Goal: Find specific page/section: Find specific page/section

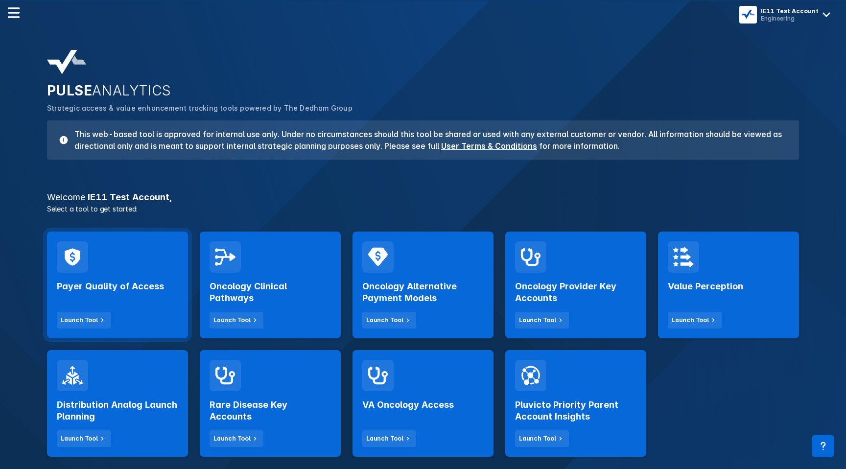
click at [150, 303] on div "Payer Quality of Access Launch Tool" at bounding box center [117, 301] width 121 height 56
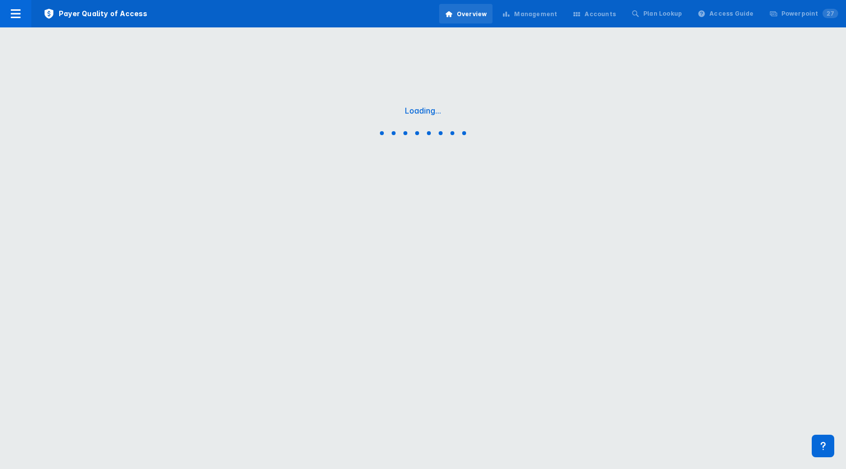
click at [530, 23] on div "Management" at bounding box center [529, 14] width 67 height 21
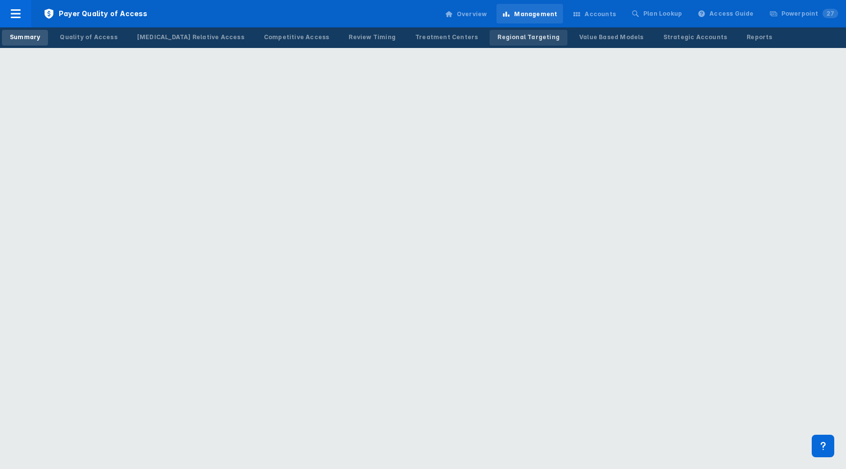
click at [490, 31] on link "Regional Targeting" at bounding box center [529, 38] width 78 height 16
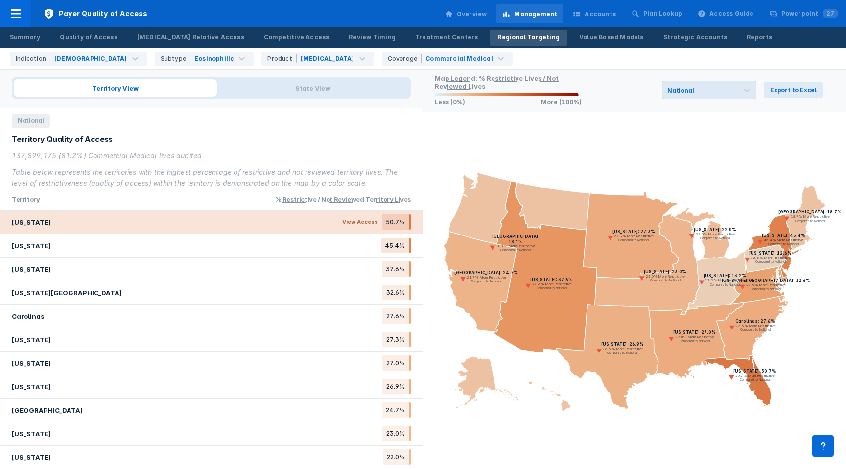
click at [306, 224] on div "[US_STATE] View Access 50.7%" at bounding box center [211, 223] width 423 height 24
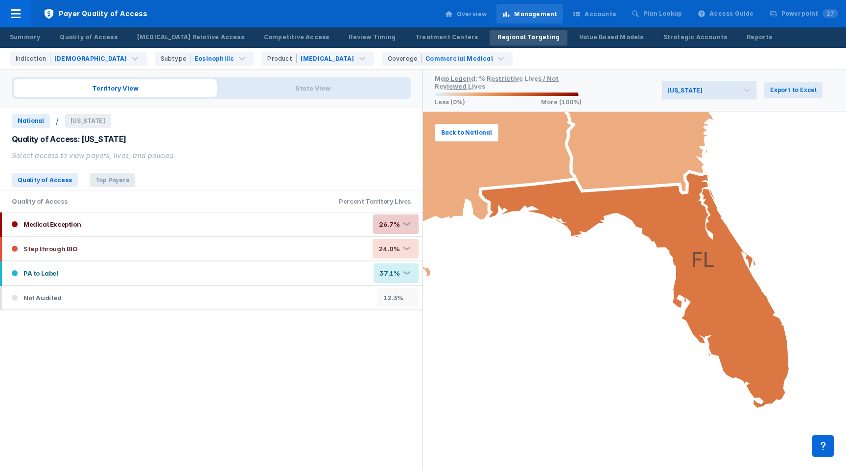
click at [113, 184] on span "Top Payers" at bounding box center [113, 180] width 46 height 14
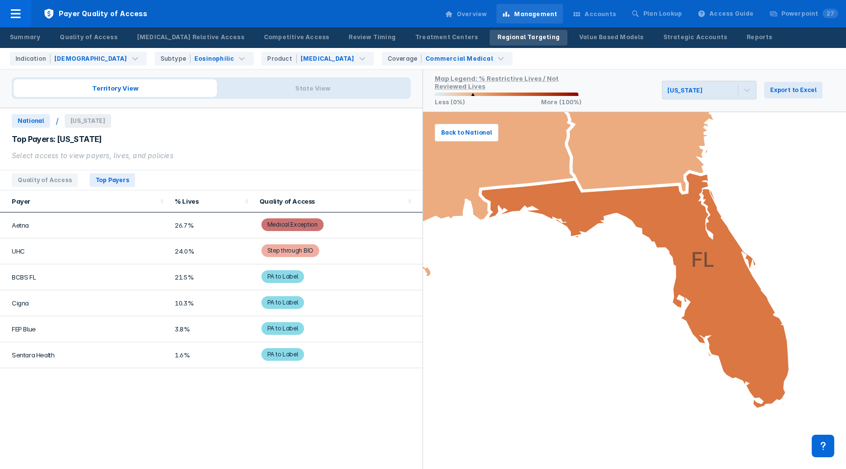
click at [27, 122] on span "National" at bounding box center [31, 121] width 38 height 14
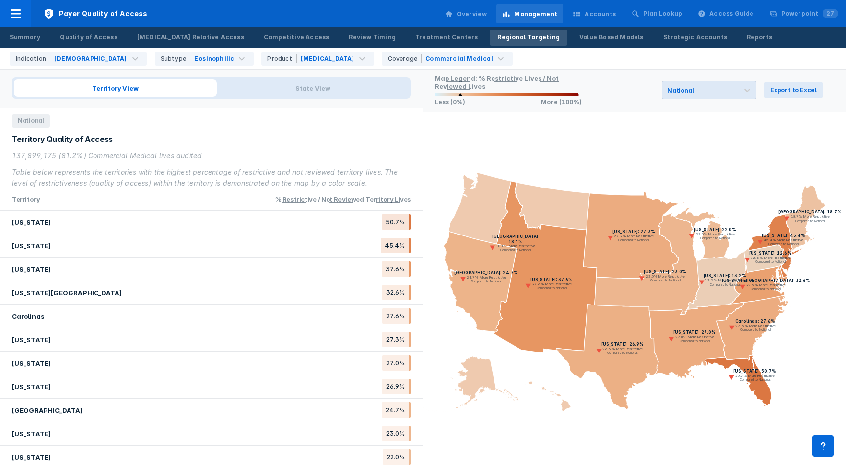
click at [489, 220] on icon at bounding box center [501, 292] width 177 height 240
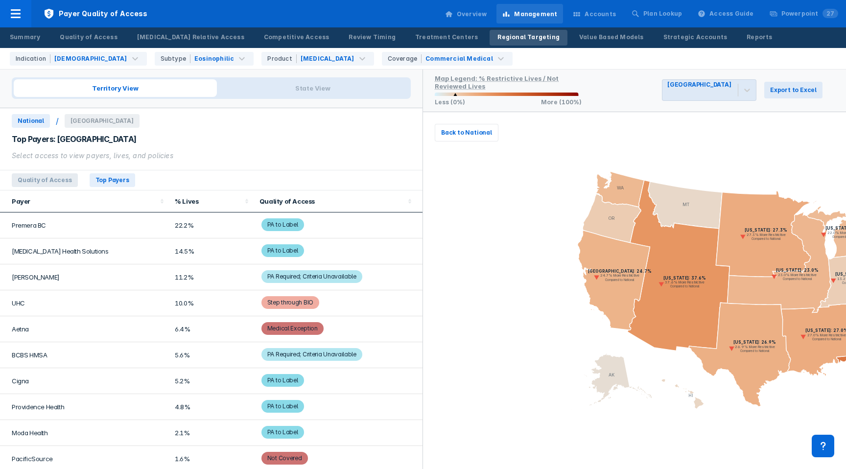
click at [44, 182] on span "Quality of Access" at bounding box center [45, 180] width 66 height 14
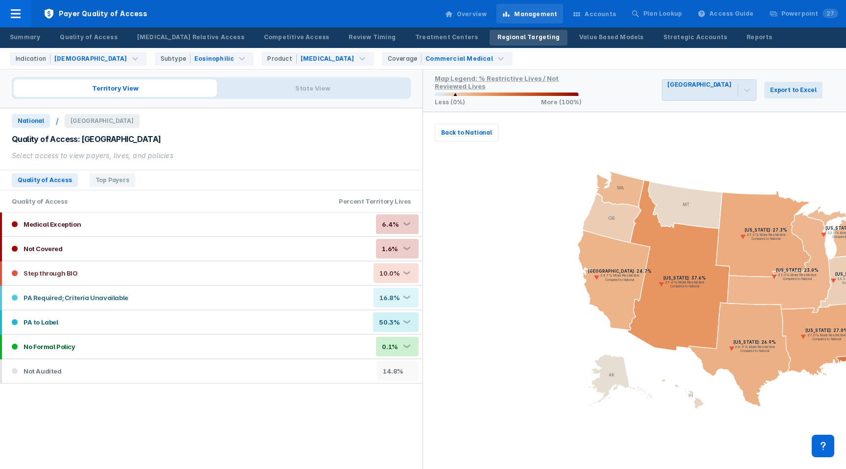
click at [366, 202] on div "Percent Territory Lives" at bounding box center [374, 201] width 95 height 22
click at [33, 118] on span "National" at bounding box center [31, 121] width 38 height 14
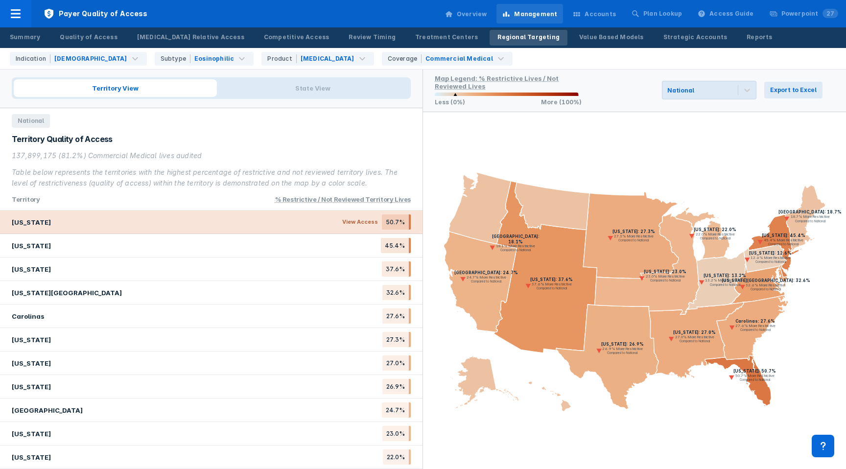
click at [242, 222] on div "[US_STATE] View Access 50.7%" at bounding box center [211, 223] width 423 height 24
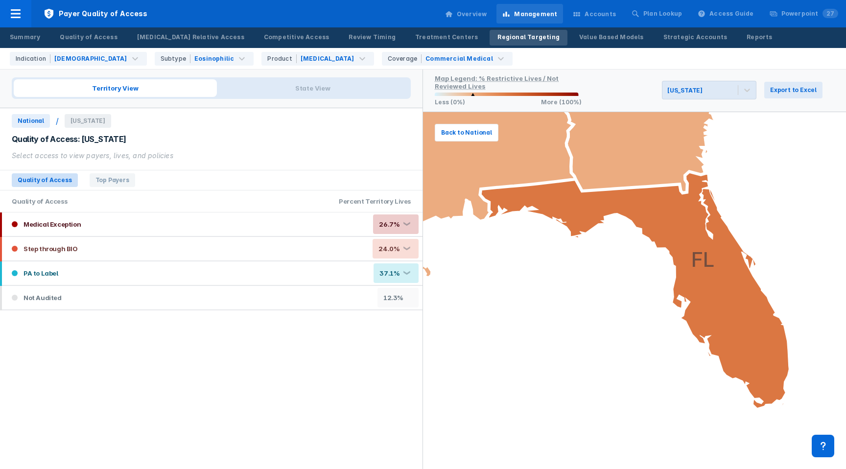
click at [51, 186] on span "Quality of Access" at bounding box center [45, 180] width 66 height 14
click at [48, 177] on span "Quality of Access" at bounding box center [45, 180] width 66 height 14
click at [36, 123] on span "National" at bounding box center [31, 121] width 38 height 14
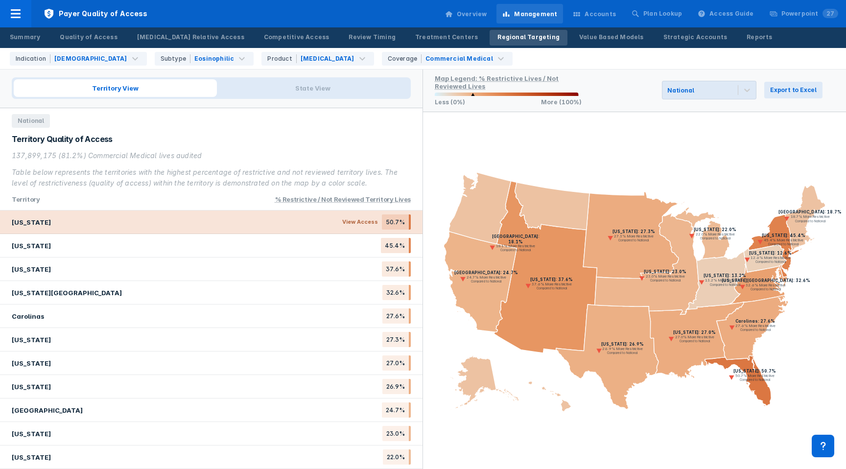
click at [275, 221] on div "[US_STATE] View Access 50.7%" at bounding box center [211, 223] width 423 height 24
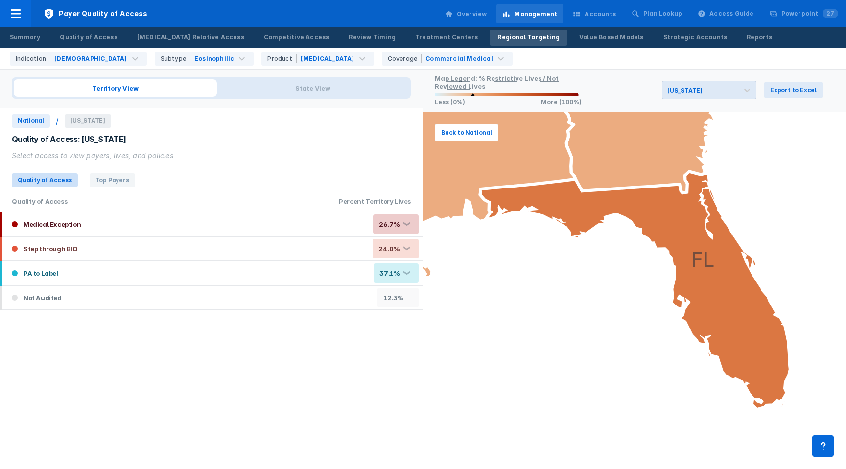
click at [54, 174] on span "Quality of Access" at bounding box center [45, 180] width 66 height 14
click at [22, 120] on span "National" at bounding box center [31, 121] width 38 height 14
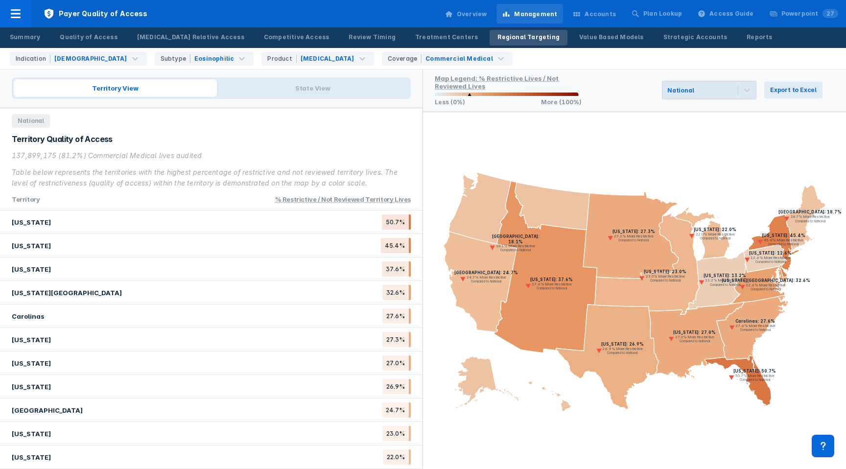
click at [477, 290] on icon at bounding box center [480, 282] width 73 height 100
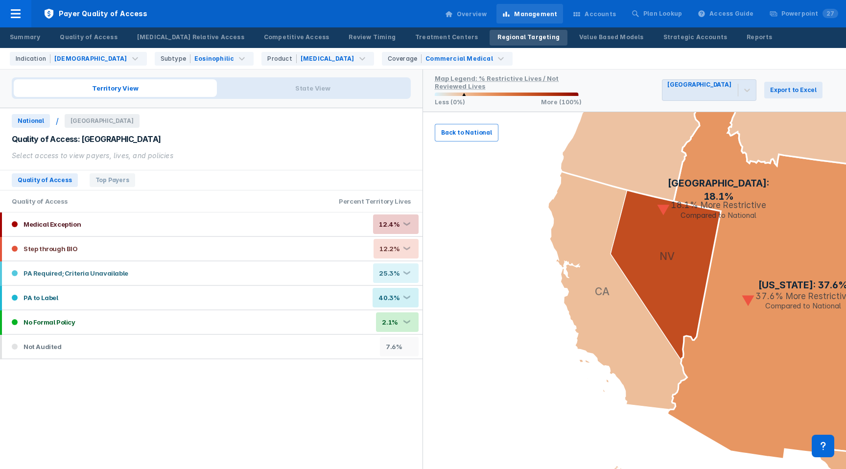
click at [463, 133] on span "Back to National" at bounding box center [466, 132] width 51 height 9
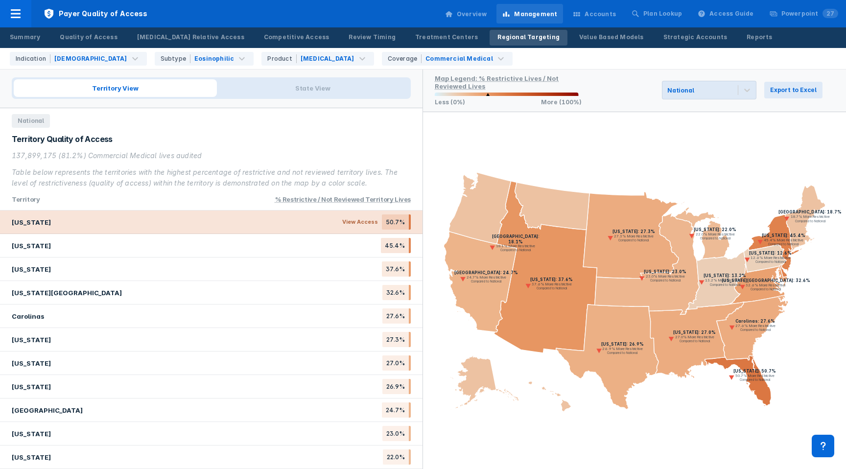
click at [368, 226] on span "View Access" at bounding box center [360, 221] width 44 height 15
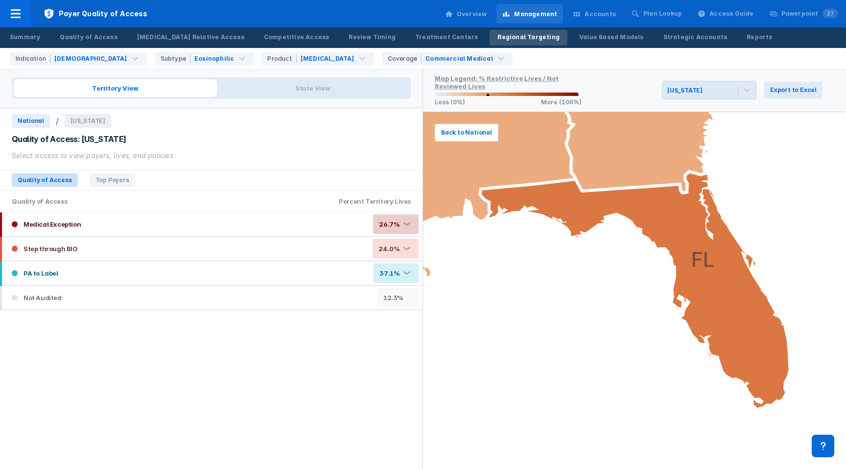
click at [30, 185] on span "Quality of Access" at bounding box center [45, 180] width 66 height 14
click at [30, 183] on span "Quality of Access" at bounding box center [45, 180] width 66 height 14
click at [21, 125] on span "National" at bounding box center [31, 121] width 38 height 14
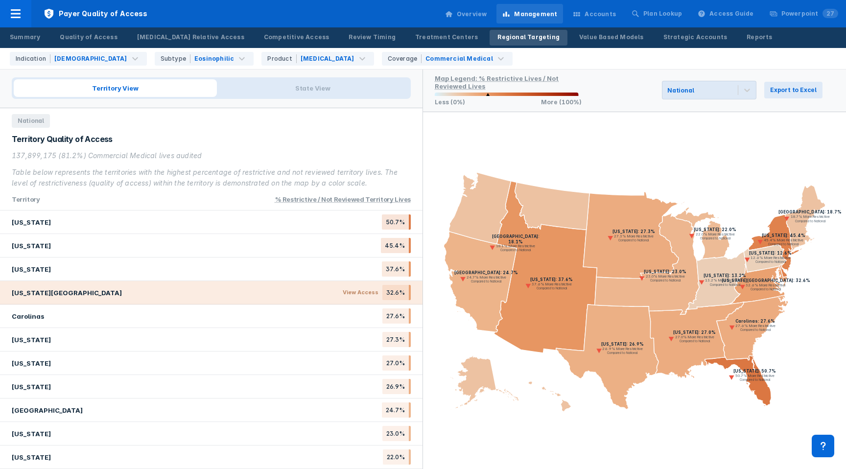
click at [348, 286] on span "View Access" at bounding box center [361, 292] width 44 height 15
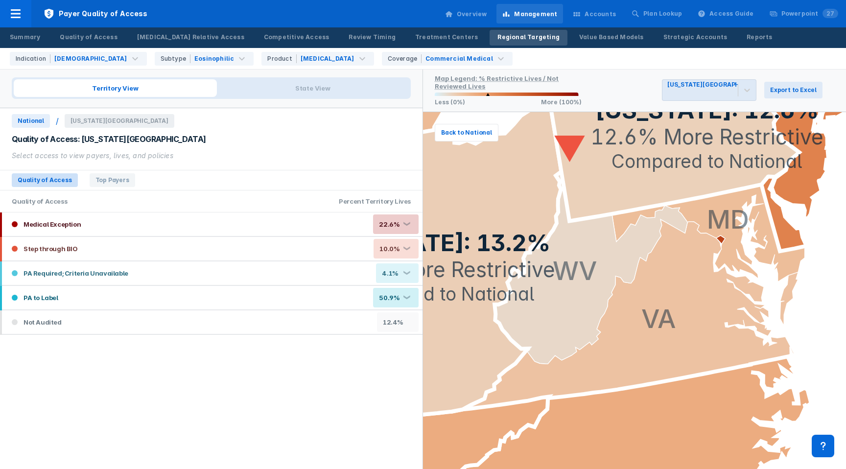
click at [61, 173] on span "Quality of Access" at bounding box center [45, 180] width 66 height 14
click at [32, 119] on span "National" at bounding box center [31, 121] width 38 height 14
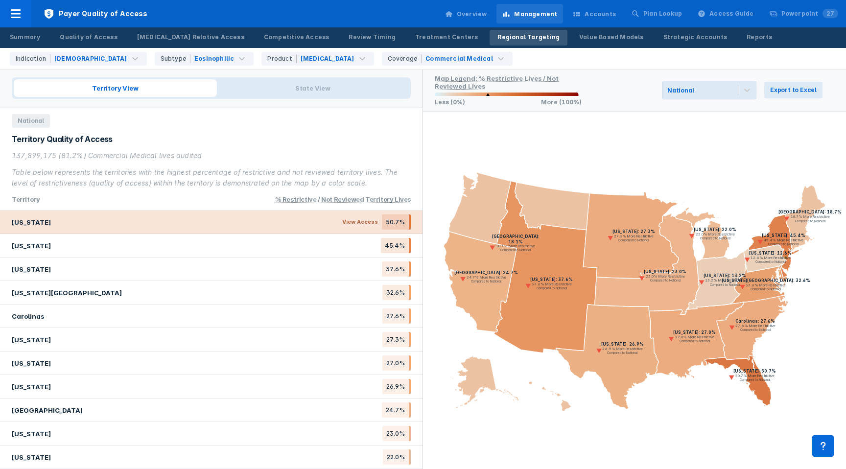
click at [204, 226] on div "[US_STATE] View Access 50.7%" at bounding box center [211, 223] width 423 height 24
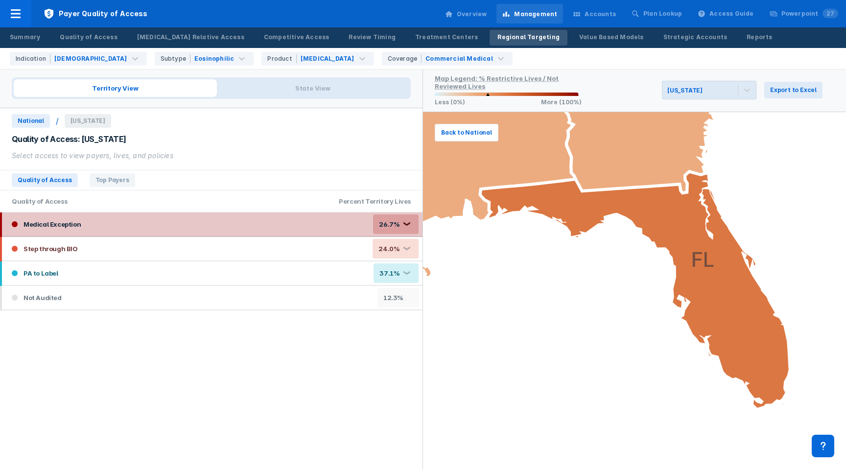
click at [136, 223] on div "Medical Exception 26.7% ❮" at bounding box center [212, 225] width 421 height 24
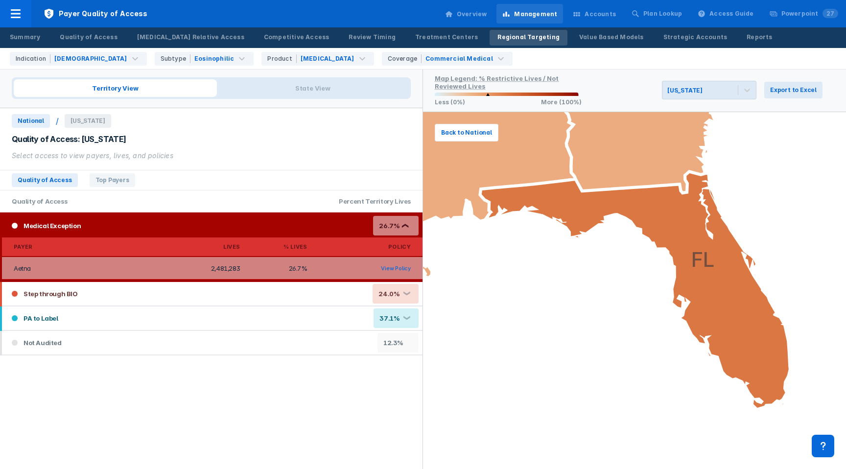
click at [136, 223] on div "Medical Exception 26.7% ❮" at bounding box center [212, 226] width 421 height 24
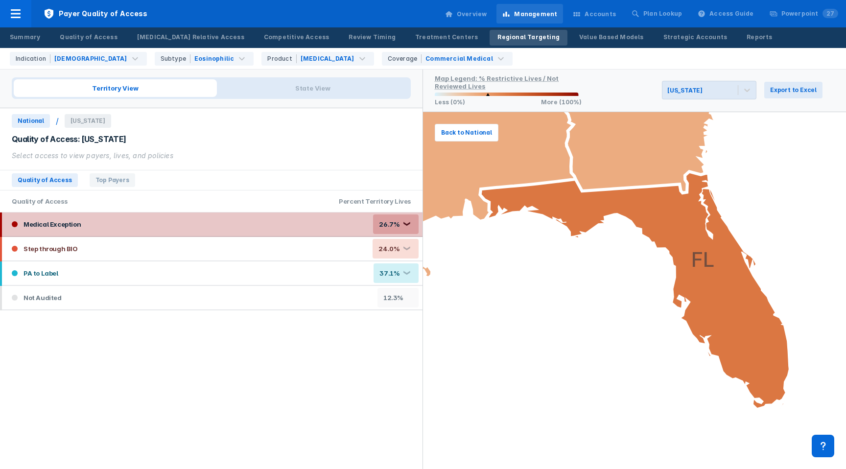
click at [136, 223] on div "Medical Exception 26.7% ❮" at bounding box center [212, 225] width 421 height 24
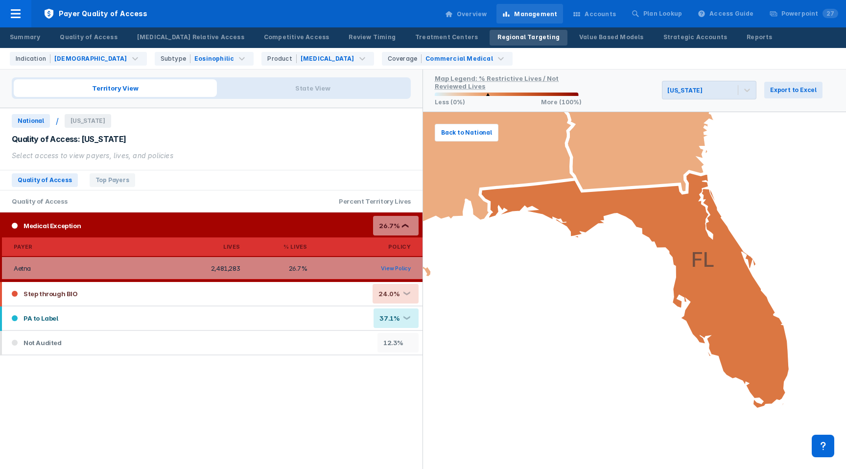
click at [136, 223] on div "Medical Exception 26.7% ❮" at bounding box center [212, 226] width 421 height 24
